Goal: Check status: Check status

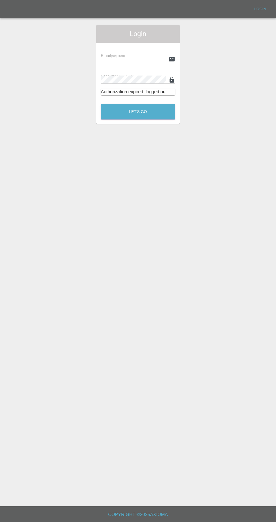
click at [121, 58] on input "text" at bounding box center [133, 59] width 65 height 8
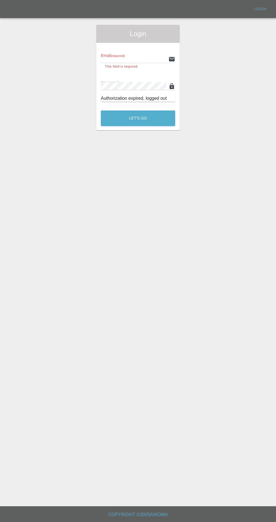
type input "[EMAIL_ADDRESS][DOMAIN_NAME]"
click at [101, 111] on button "Let's Go" at bounding box center [138, 119] width 74 height 16
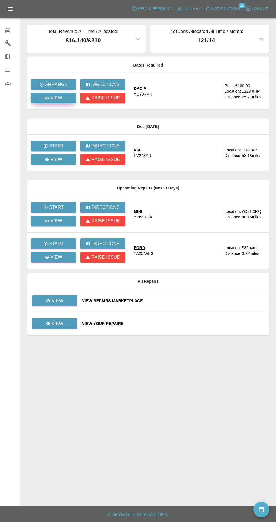
click at [56, 98] on p "View" at bounding box center [56, 98] width 12 height 7
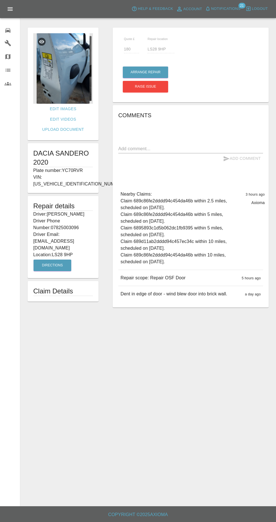
click at [62, 96] on img at bounding box center [63, 68] width 60 height 71
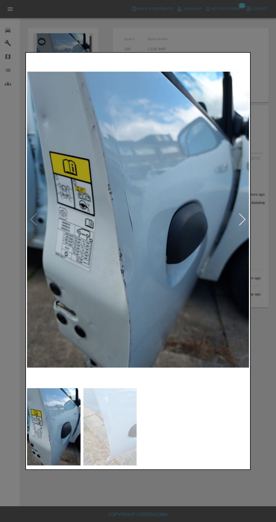
click at [108, 441] on img at bounding box center [110, 426] width 54 height 77
